Goal: Navigation & Orientation: Find specific page/section

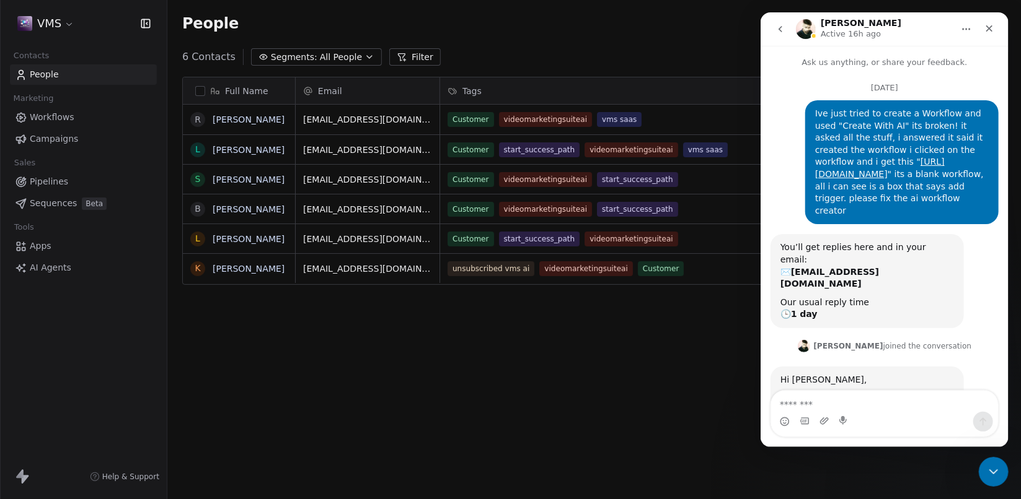
scroll to position [567, 0]
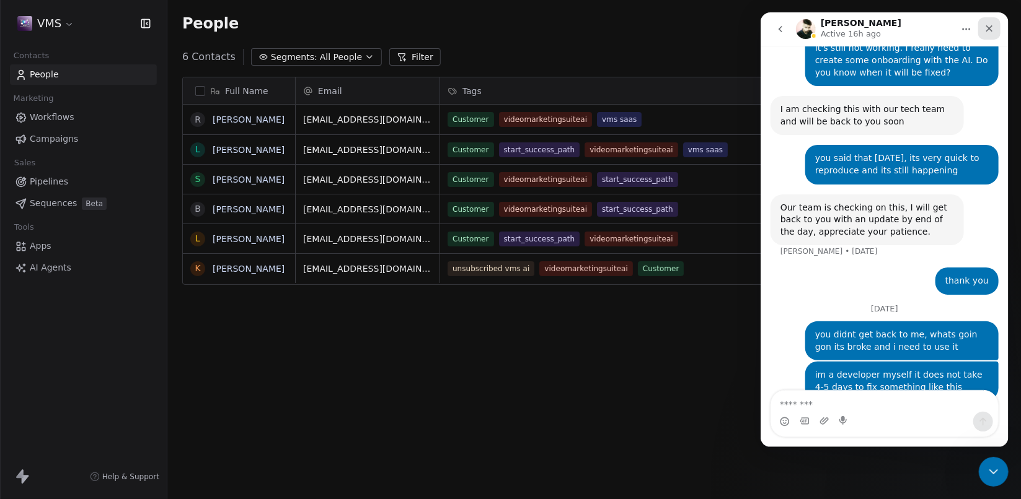
click at [998, 31] on div "Close" at bounding box center [988, 28] width 22 height 22
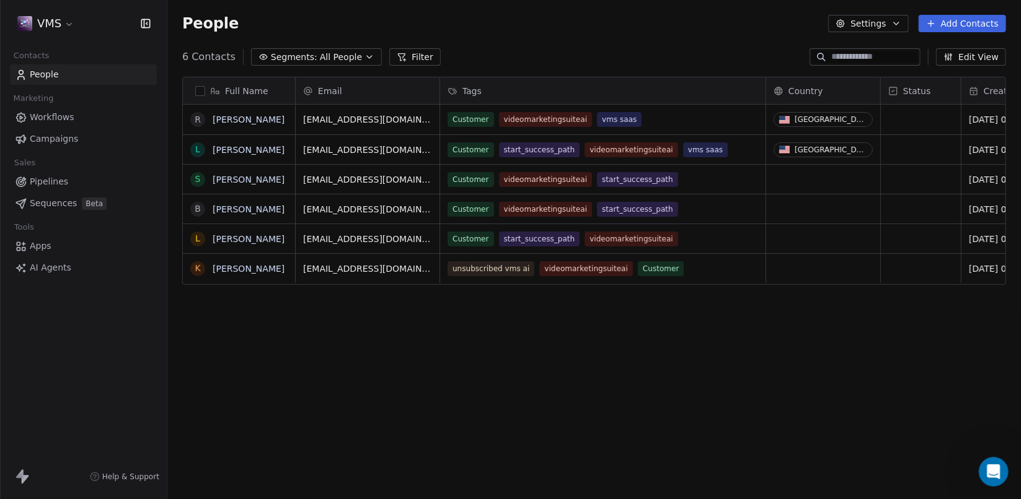
scroll to position [566, 0]
click at [54, 270] on span "AI Agents" at bounding box center [51, 268] width 42 height 13
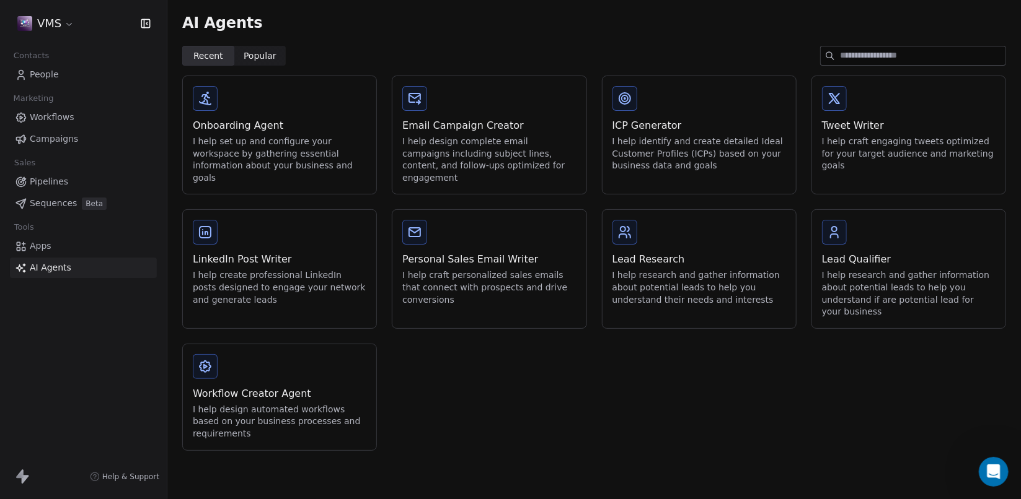
click at [263, 58] on span "Popular" at bounding box center [260, 56] width 33 height 13
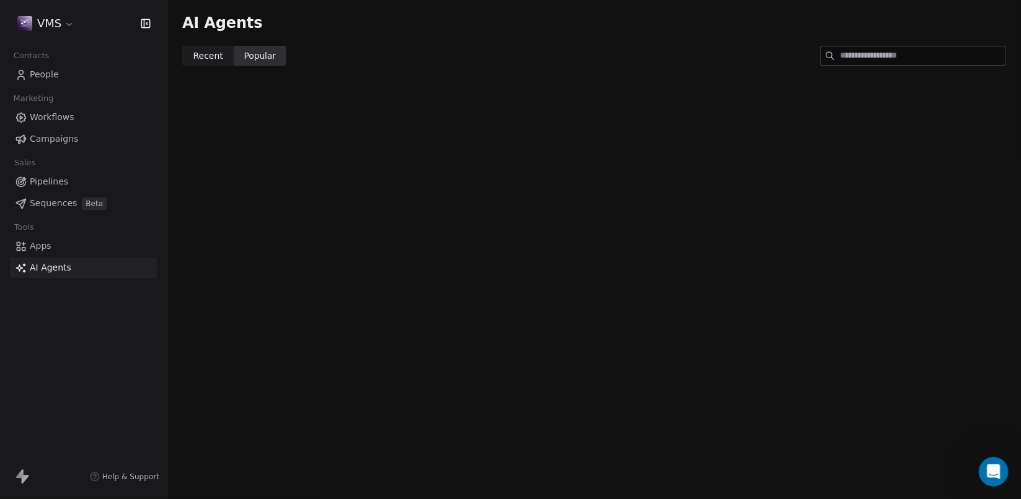
click at [203, 52] on span "Recent" at bounding box center [208, 56] width 30 height 13
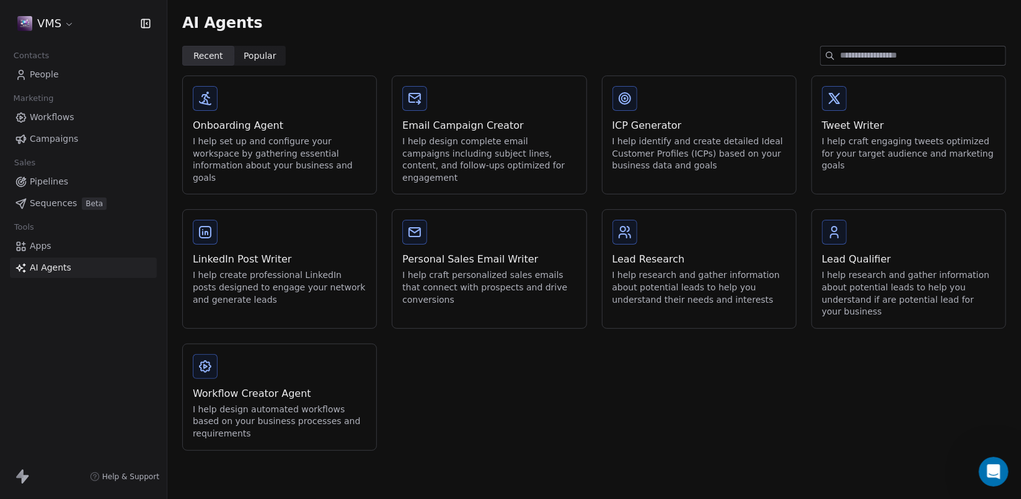
click at [251, 58] on span "Popular" at bounding box center [260, 56] width 33 height 13
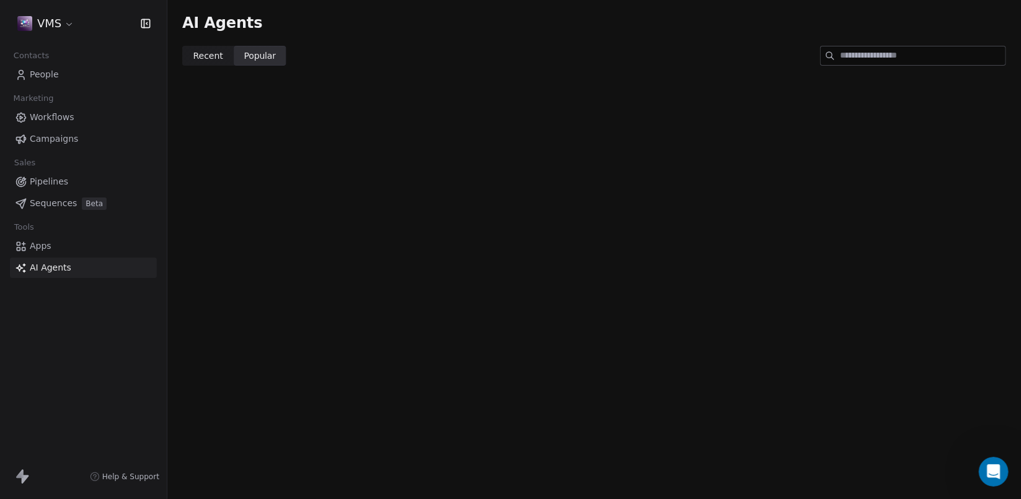
click at [213, 55] on span "Recent" at bounding box center [208, 56] width 30 height 13
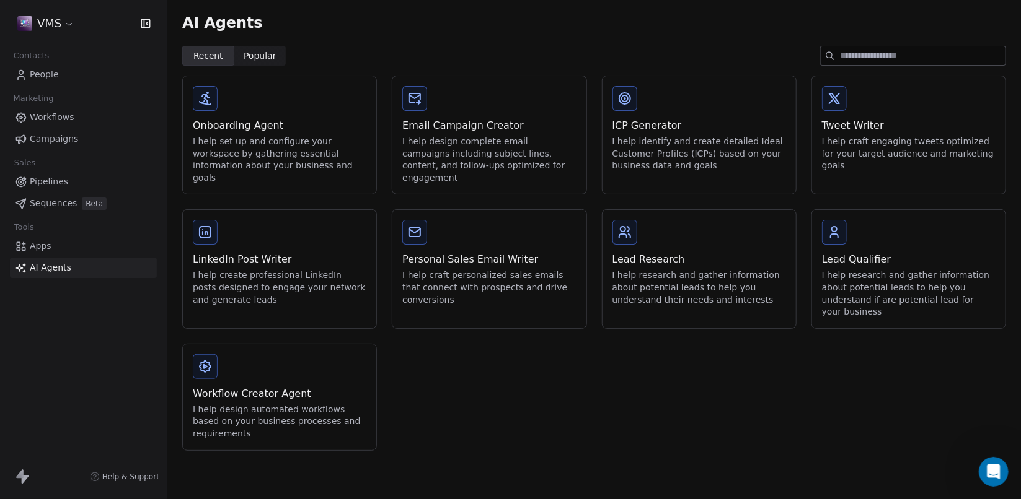
click at [61, 113] on span "Workflows" at bounding box center [52, 117] width 45 height 13
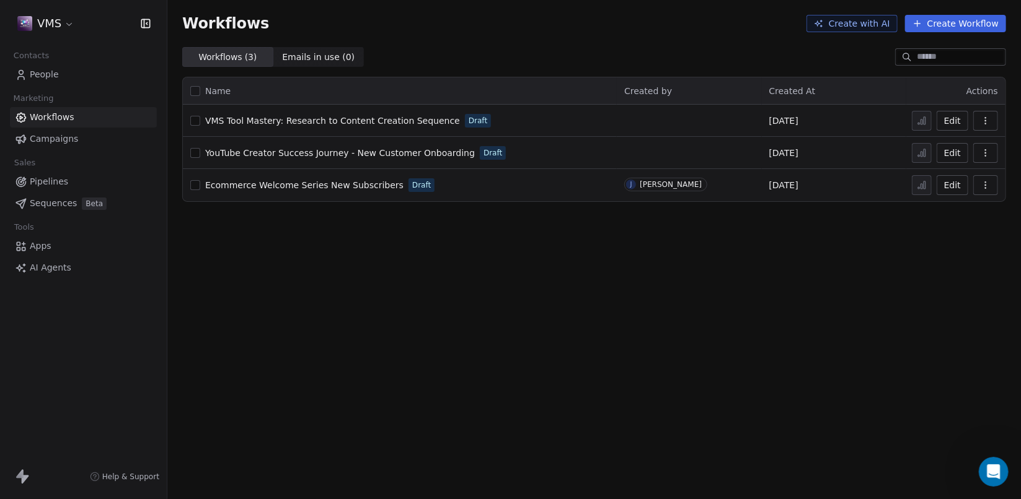
click at [298, 53] on span "Emails in use ( 0 )" at bounding box center [318, 57] width 73 height 13
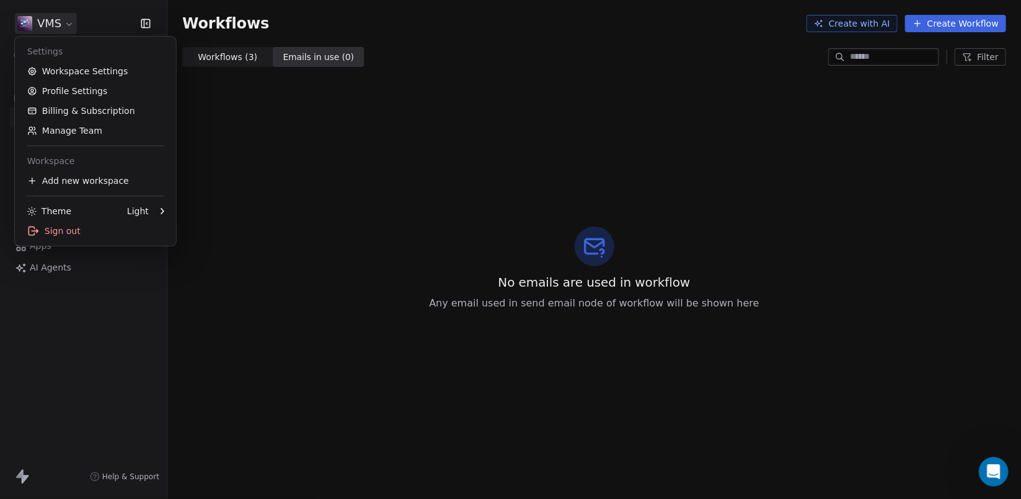
click at [68, 21] on html "VMS Contacts People Marketing Workflows Campaigns Sales Pipelines Sequences Bet…" at bounding box center [510, 249] width 1021 height 499
click at [61, 230] on div "Sign out" at bounding box center [95, 231] width 151 height 20
